Goal: Find specific page/section: Find specific page/section

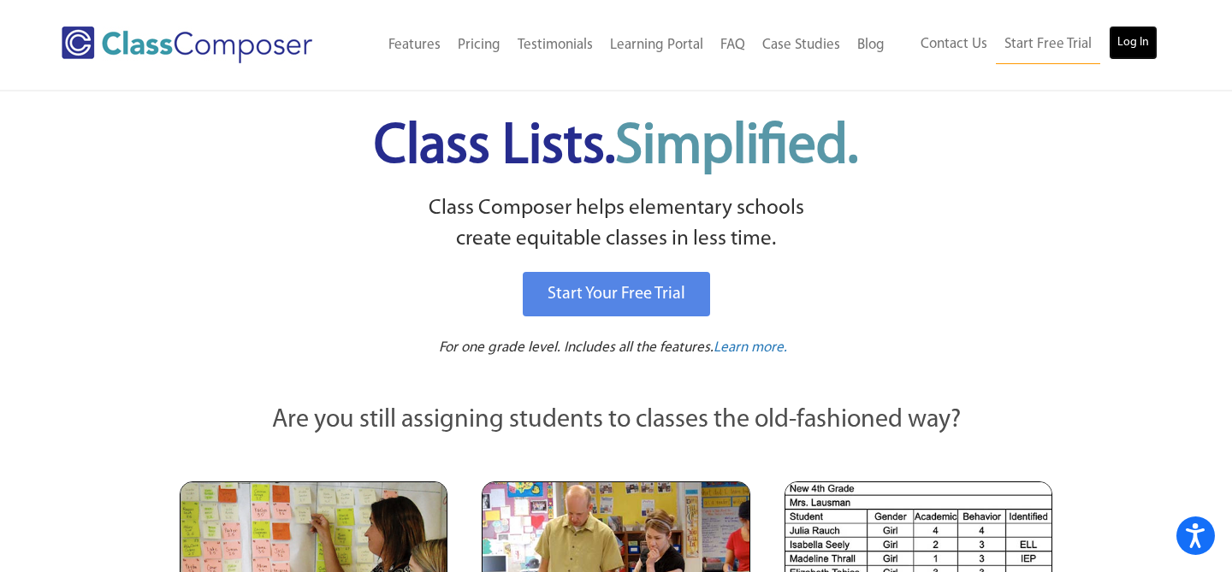
click at [1135, 30] on link "Log In" at bounding box center [1133, 43] width 49 height 34
click at [1131, 50] on link "Log In" at bounding box center [1133, 43] width 49 height 34
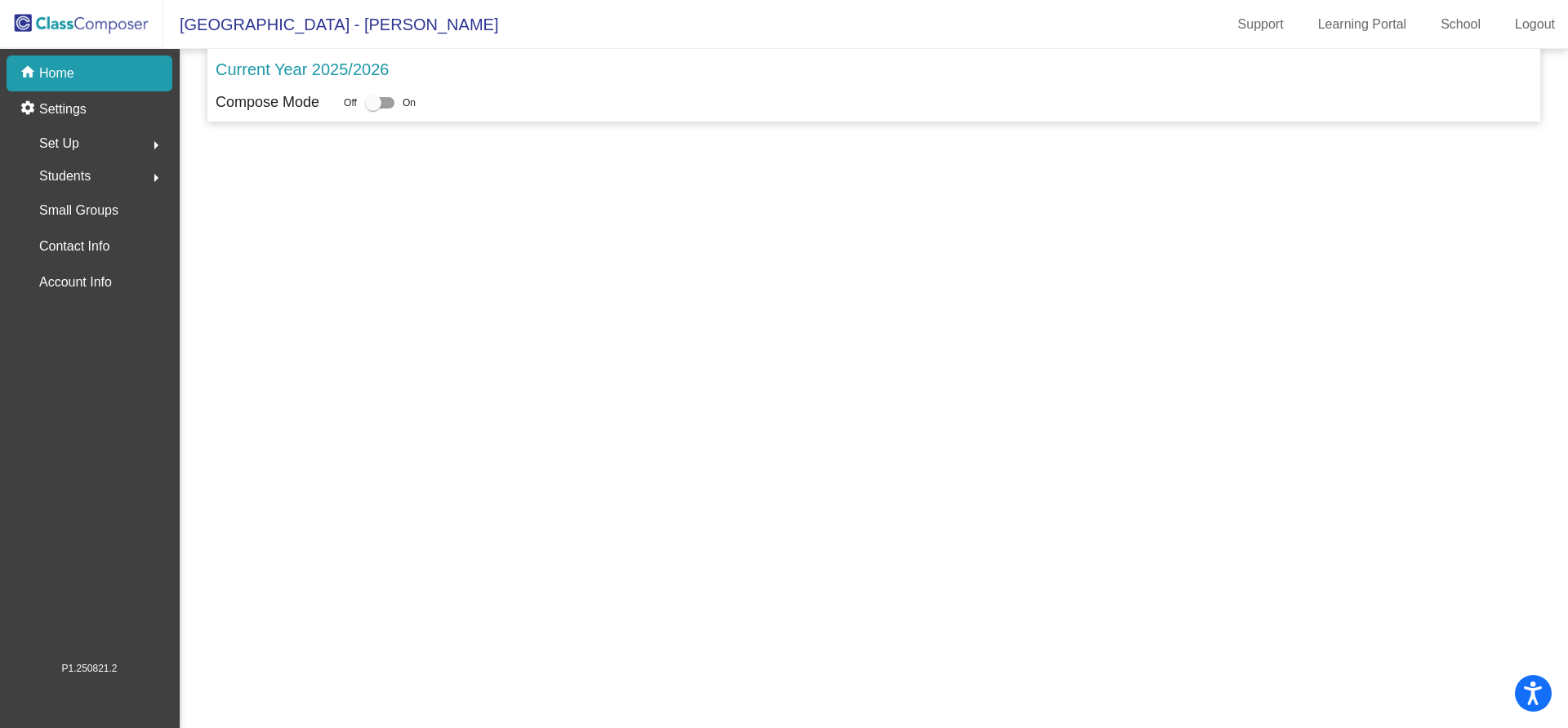
click at [87, 61] on div "home Home" at bounding box center [90, 73] width 166 height 36
click at [320, 65] on p "Current Year 2025/2026" at bounding box center [302, 70] width 173 height 25
click at [69, 73] on div "home Home" at bounding box center [90, 73] width 166 height 36
click at [236, 60] on p "Current Year 2025/2026" at bounding box center [302, 70] width 173 height 25
click at [379, 94] on div at bounding box center [372, 102] width 16 height 16
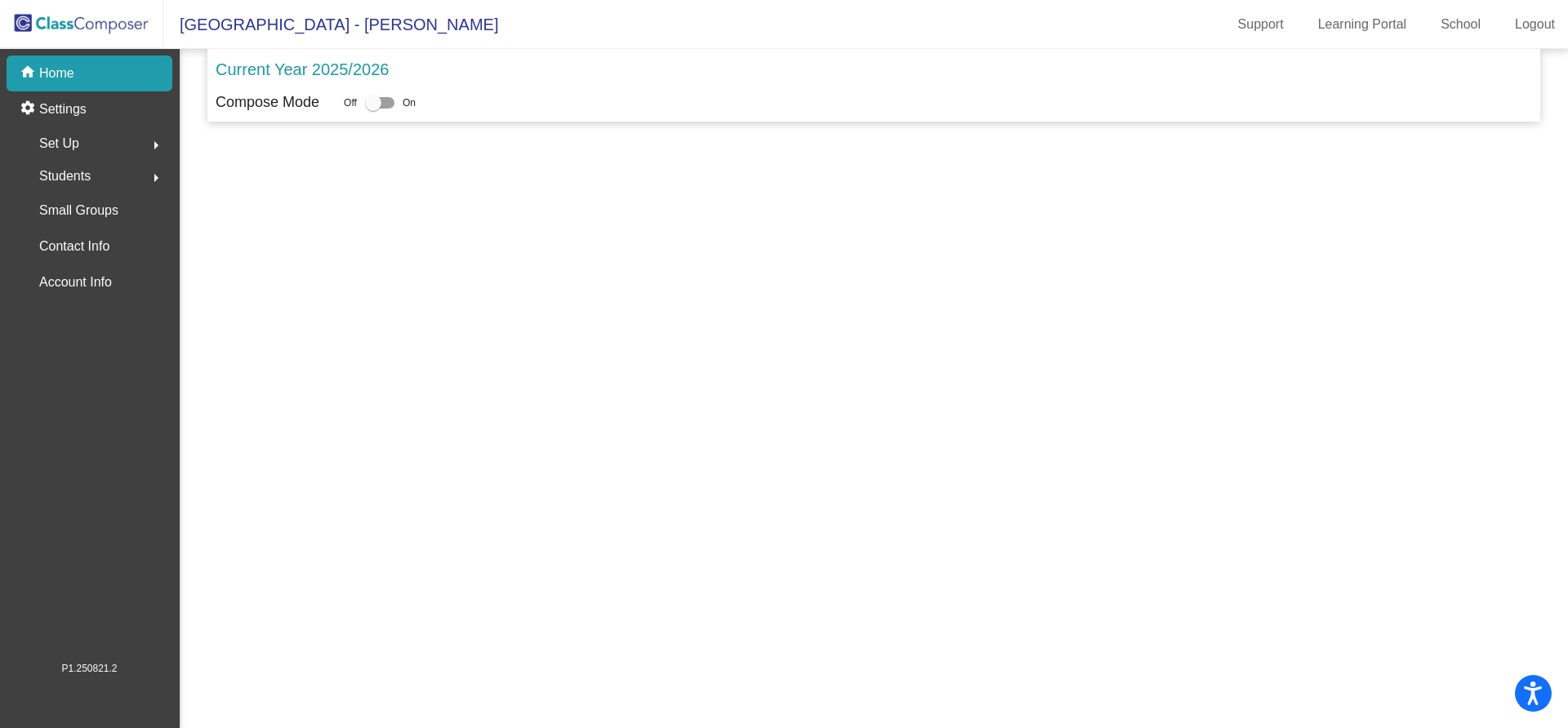
click at [373, 109] on input "checkbox" at bounding box center [372, 109] width 1 height 1
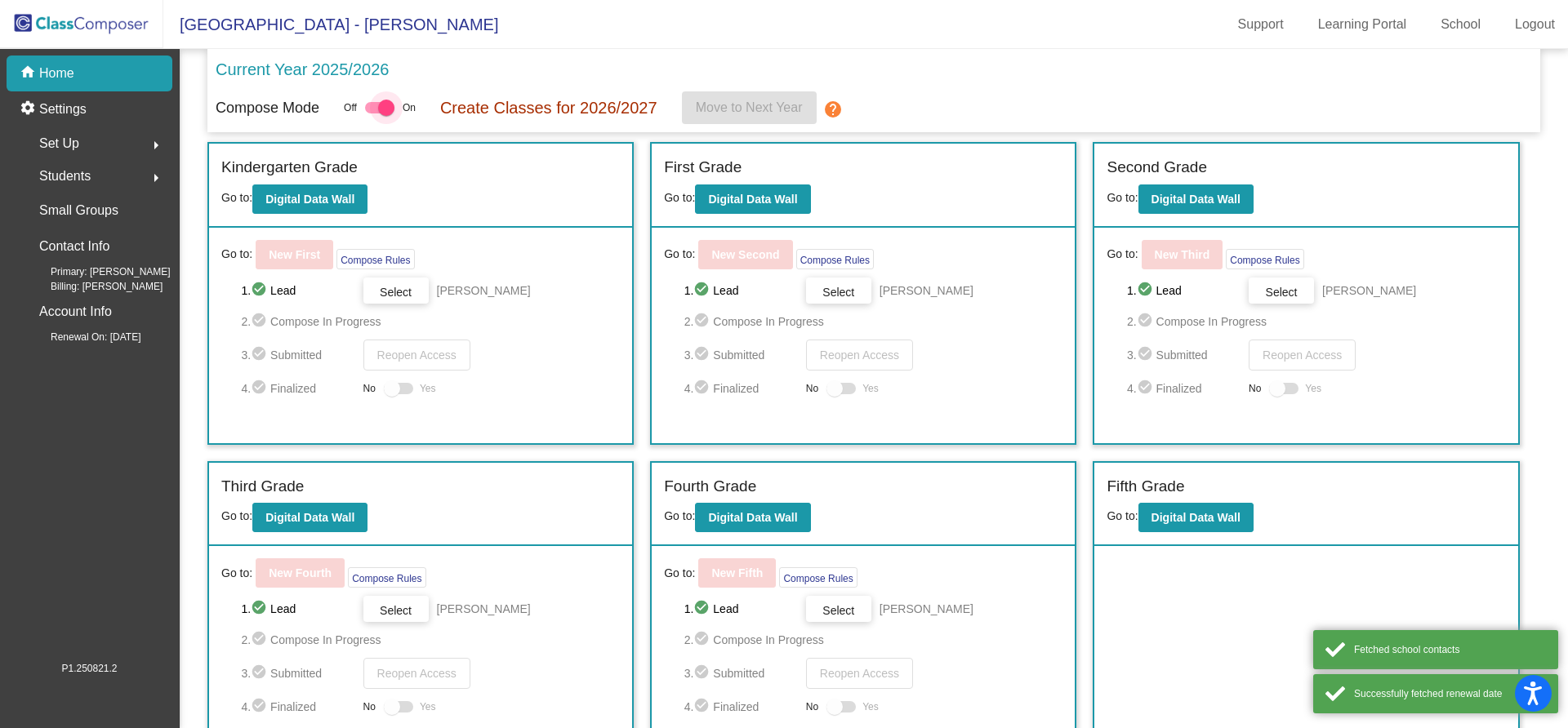
click at [374, 98] on label at bounding box center [379, 108] width 30 height 20
click at [373, 114] on input "checkbox" at bounding box center [372, 114] width 1 height 1
checkbox input "false"
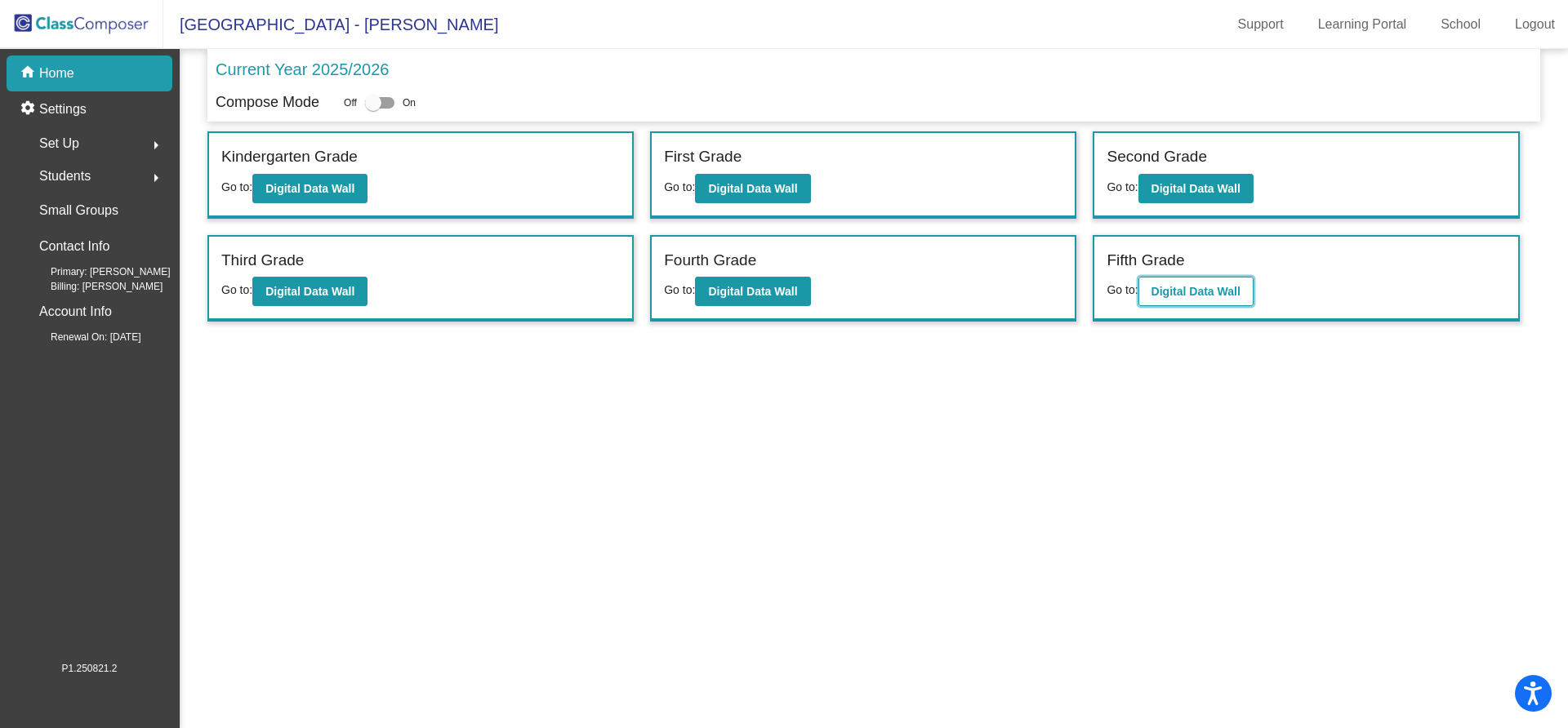
click at [1173, 285] on b "Digital Data Wall" at bounding box center [1195, 292] width 89 height 13
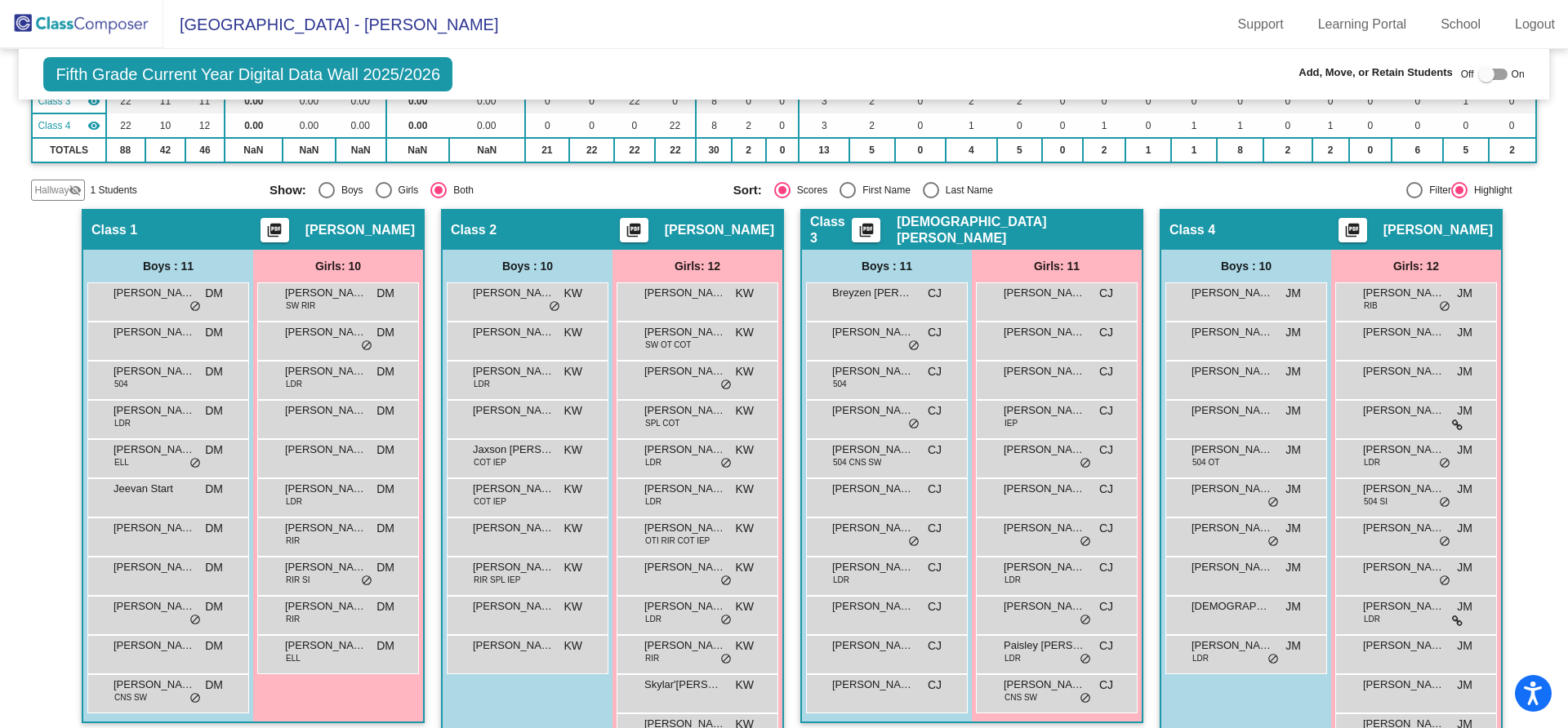
scroll to position [204, 0]
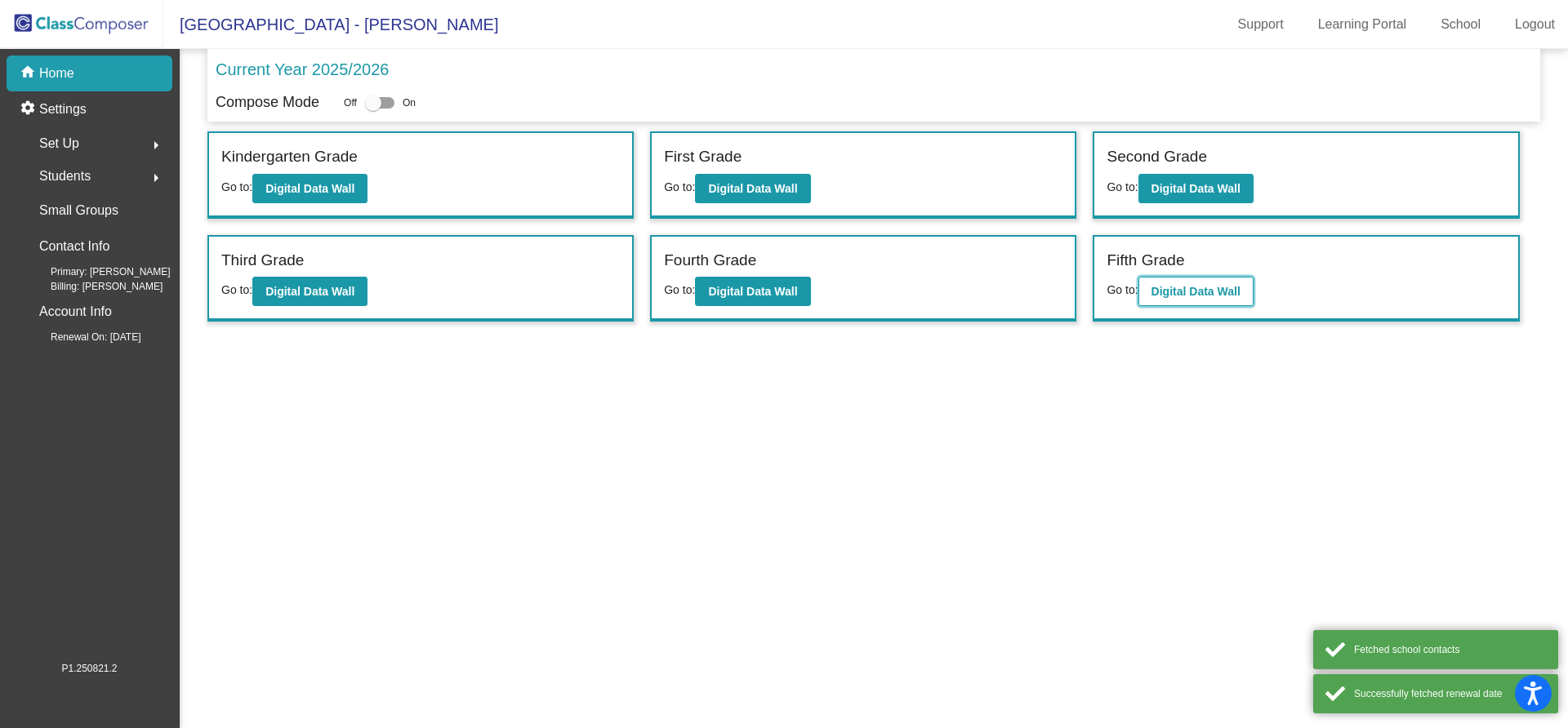
click at [1181, 285] on b "Digital Data Wall" at bounding box center [1195, 292] width 89 height 13
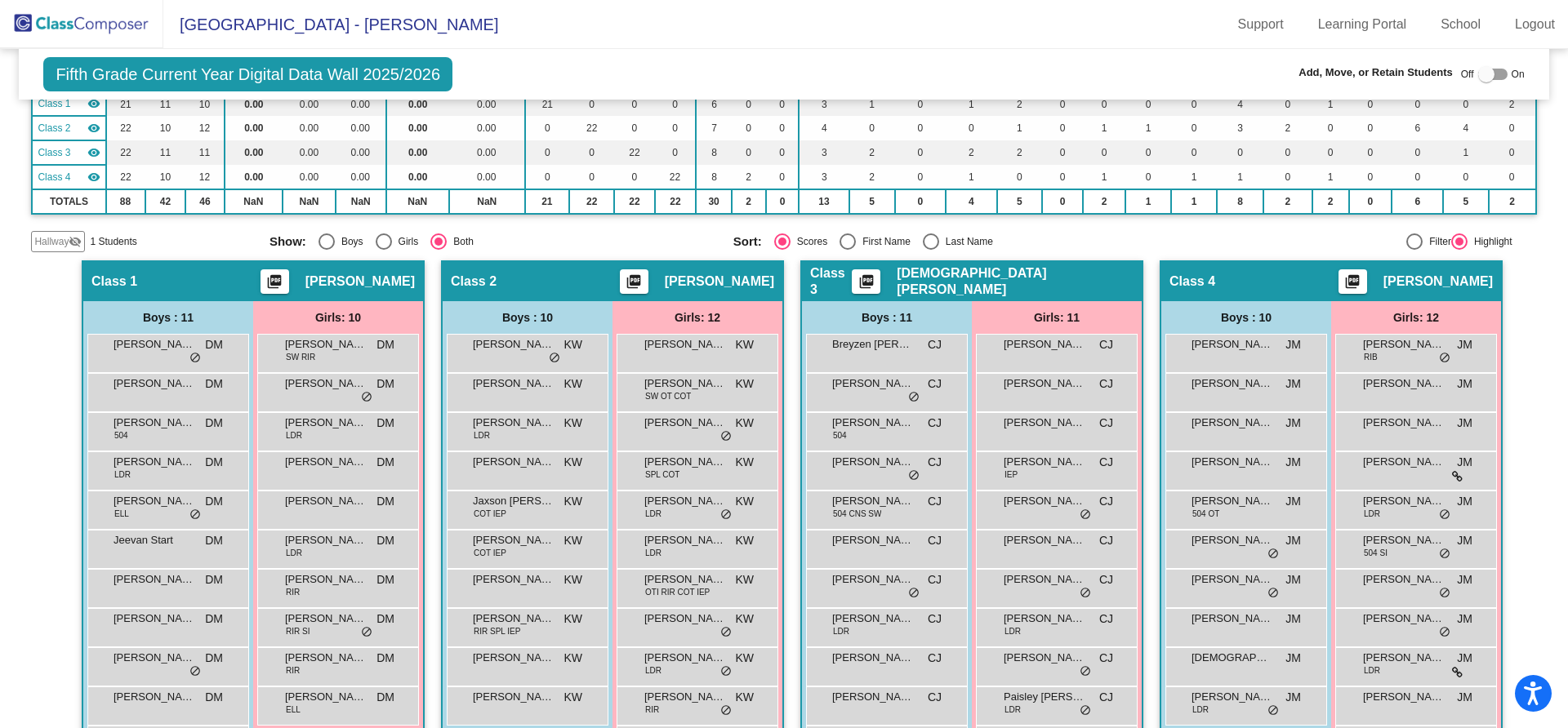
scroll to position [170, 0]
